Goal: Complete application form

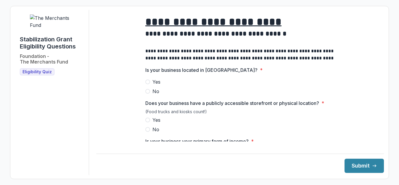
click at [146, 84] on span at bounding box center [147, 82] width 5 height 5
click at [147, 123] on span at bounding box center [147, 120] width 5 height 5
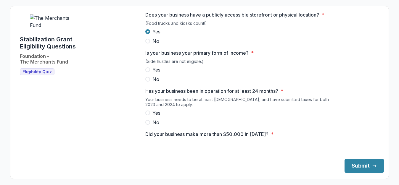
scroll to position [89, 0]
click at [147, 72] on span at bounding box center [147, 69] width 5 height 5
click at [147, 115] on span at bounding box center [147, 112] width 5 height 5
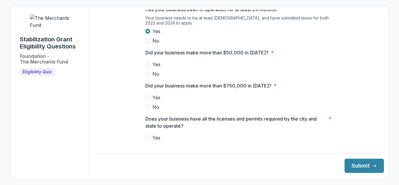
scroll to position [178, 0]
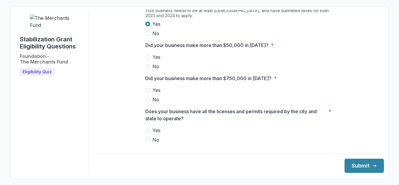
click at [145, 60] on span at bounding box center [147, 57] width 5 height 5
click at [146, 102] on span at bounding box center [147, 99] width 5 height 5
click at [144, 134] on div "**********" at bounding box center [240, 68] width 199 height 472
click at [147, 133] on span at bounding box center [147, 130] width 5 height 5
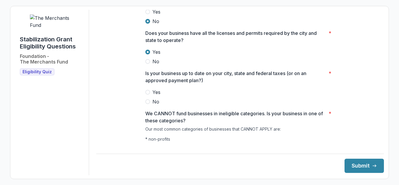
scroll to position [266, 0]
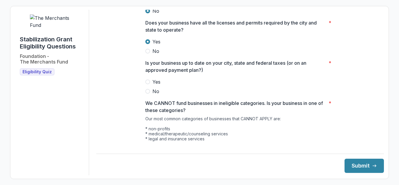
click at [146, 84] on span at bounding box center [147, 82] width 5 height 5
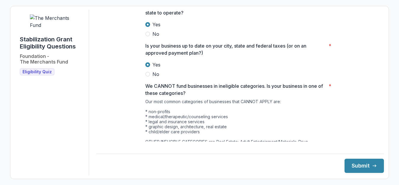
scroll to position [296, 0]
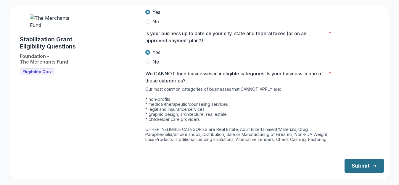
click at [361, 165] on button "Submit" at bounding box center [364, 166] width 39 height 14
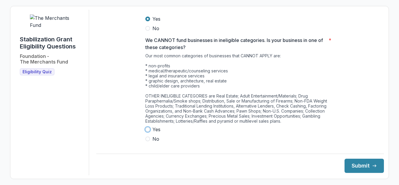
scroll to position [340, 0]
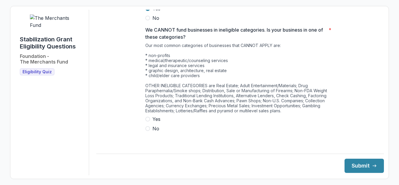
click at [319, 132] on label "No" at bounding box center [239, 128] width 189 height 7
click at [147, 131] on span at bounding box center [147, 128] width 5 height 5
click at [360, 164] on button "Submit" at bounding box center [364, 166] width 39 height 14
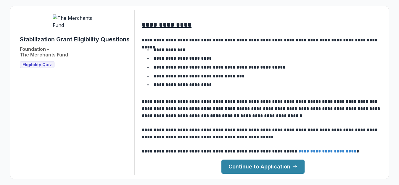
click at [268, 168] on link "Continue to Application" at bounding box center [262, 167] width 83 height 14
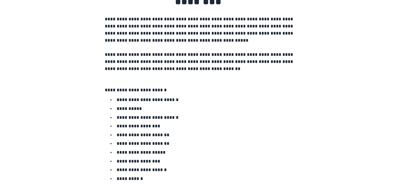
scroll to position [148, 0]
